Goal: Navigation & Orientation: Find specific page/section

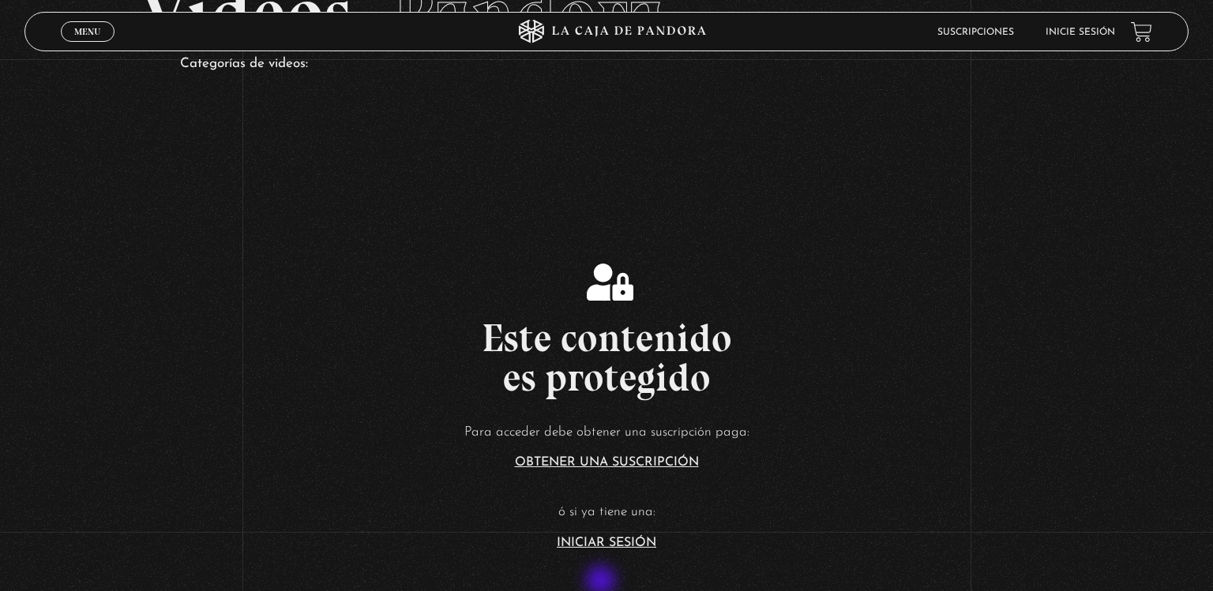
scroll to position [131, 0]
